Goal: Entertainment & Leisure: Consume media (video, audio)

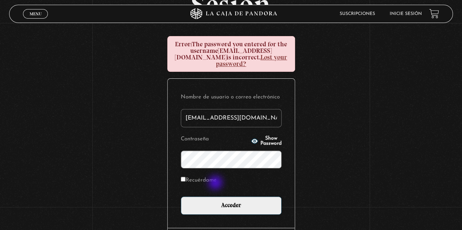
scroll to position [109, 0]
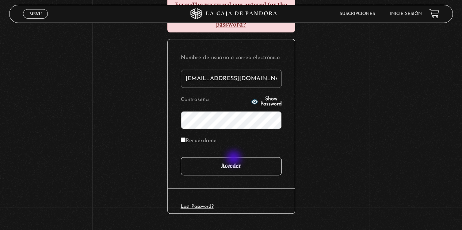
click at [234, 159] on input "Acceder" at bounding box center [231, 166] width 101 height 18
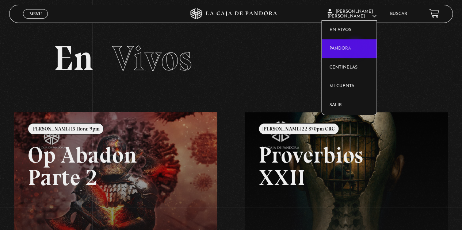
click at [355, 49] on link "Pandora" at bounding box center [349, 48] width 55 height 19
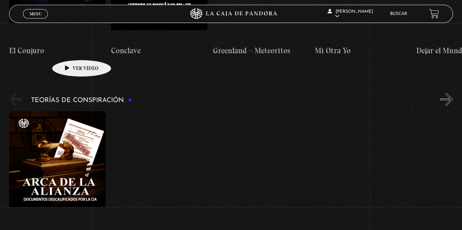
scroll to position [1387, 0]
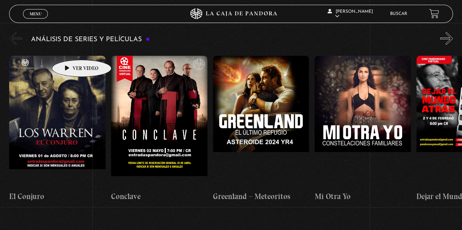
click at [70, 56] on figure at bounding box center [57, 121] width 96 height 131
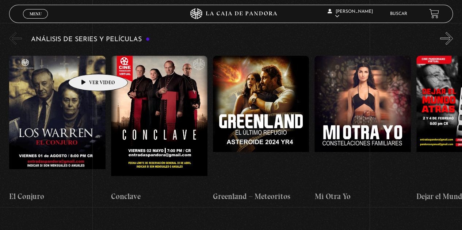
click at [86, 63] on figure at bounding box center [57, 121] width 96 height 131
